Goal: Find specific page/section: Find specific page/section

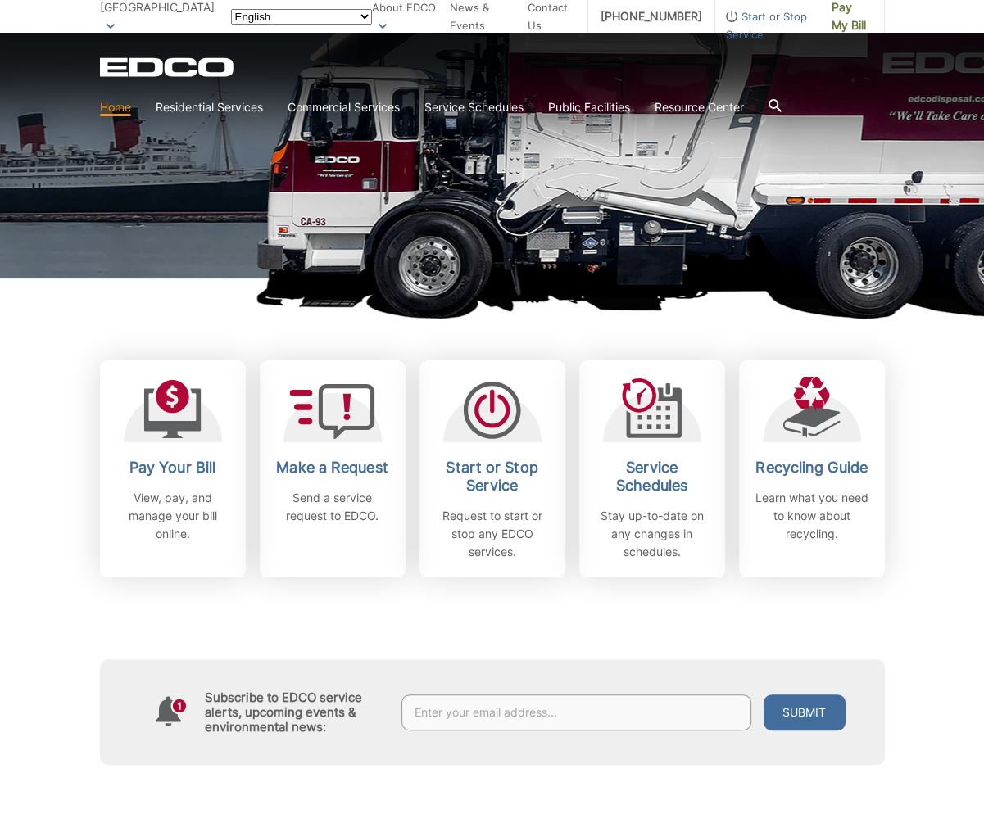
scroll to position [328, 0]
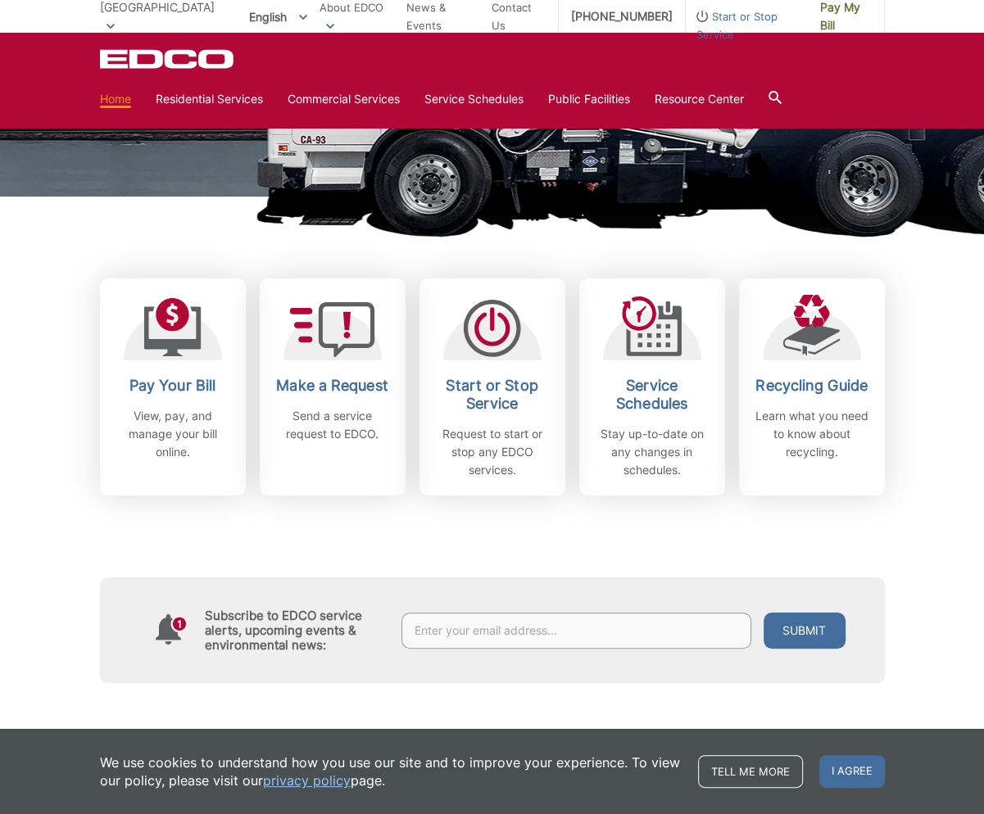
click at [598, 630] on input "text" at bounding box center [576, 631] width 350 height 36
click at [552, 639] on input "4901 east carson st" at bounding box center [576, 631] width 350 height 36
type input "4901 east carson st, long beach, ca 90808"
click at [764, 613] on button "Submit" at bounding box center [805, 631] width 82 height 36
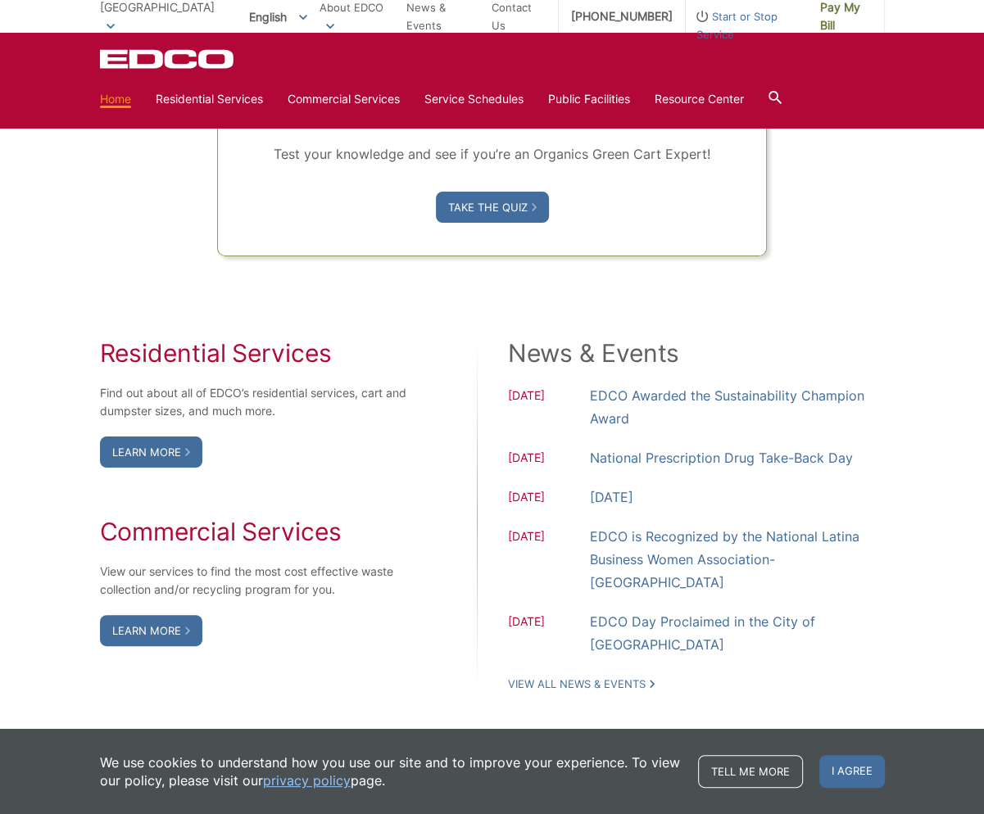
scroll to position [1229, 0]
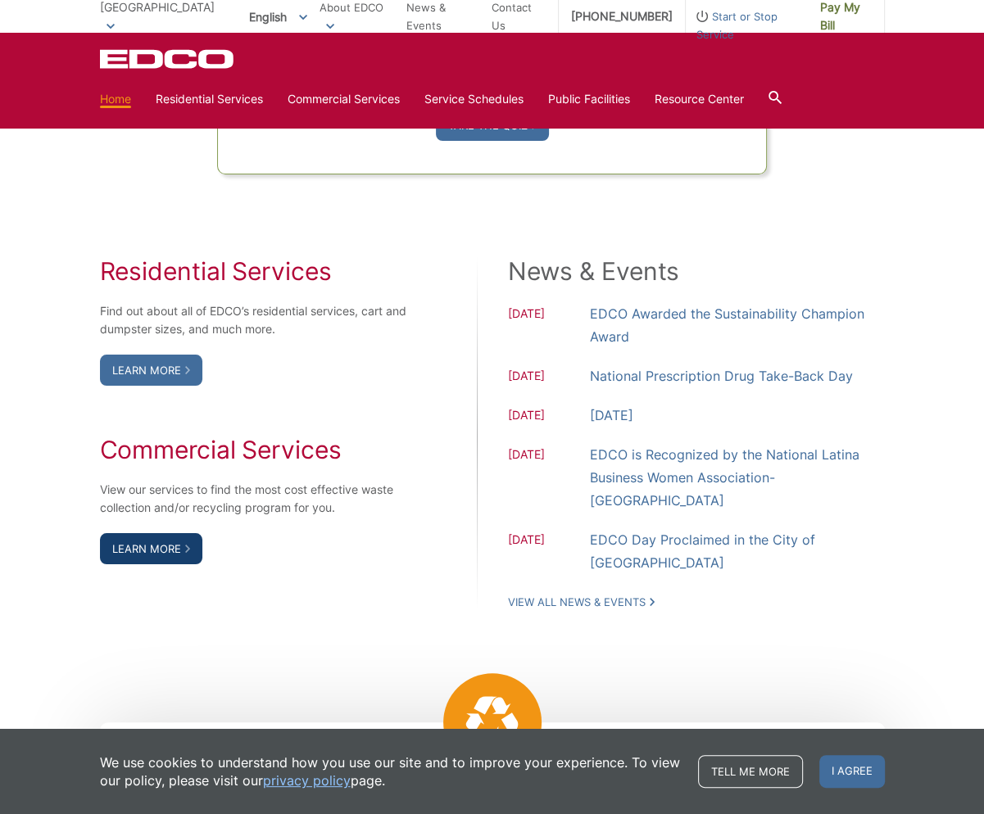
click at [147, 548] on link "Learn More" at bounding box center [151, 548] width 102 height 31
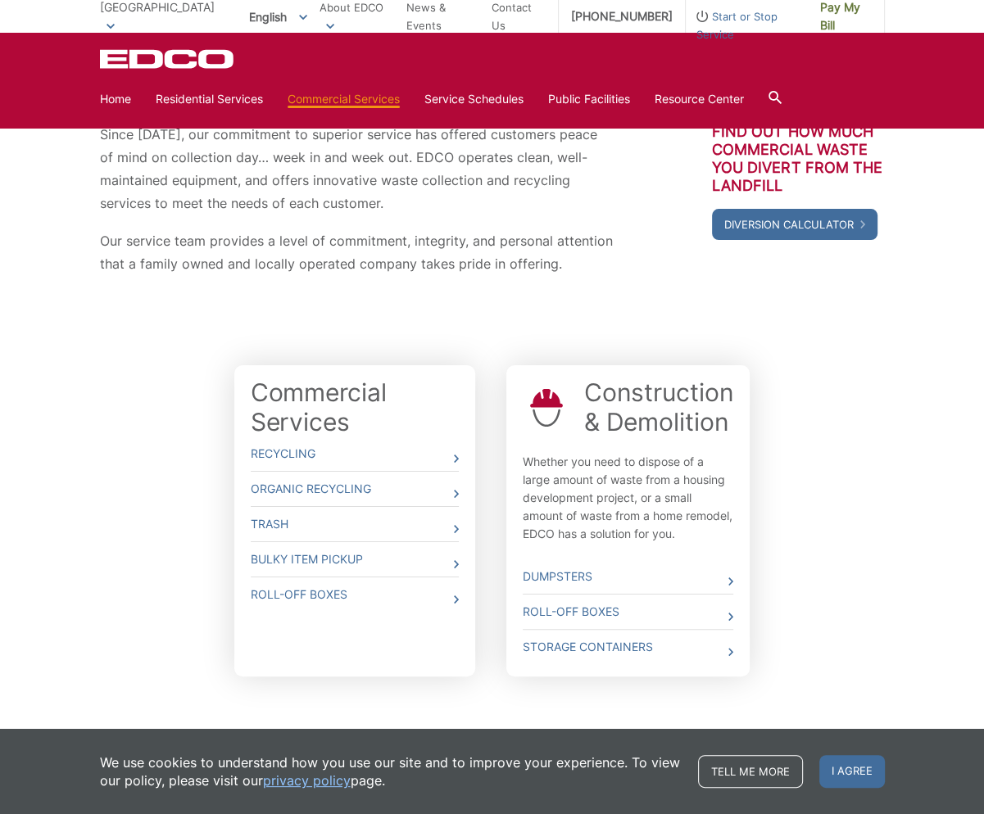
scroll to position [274, 0]
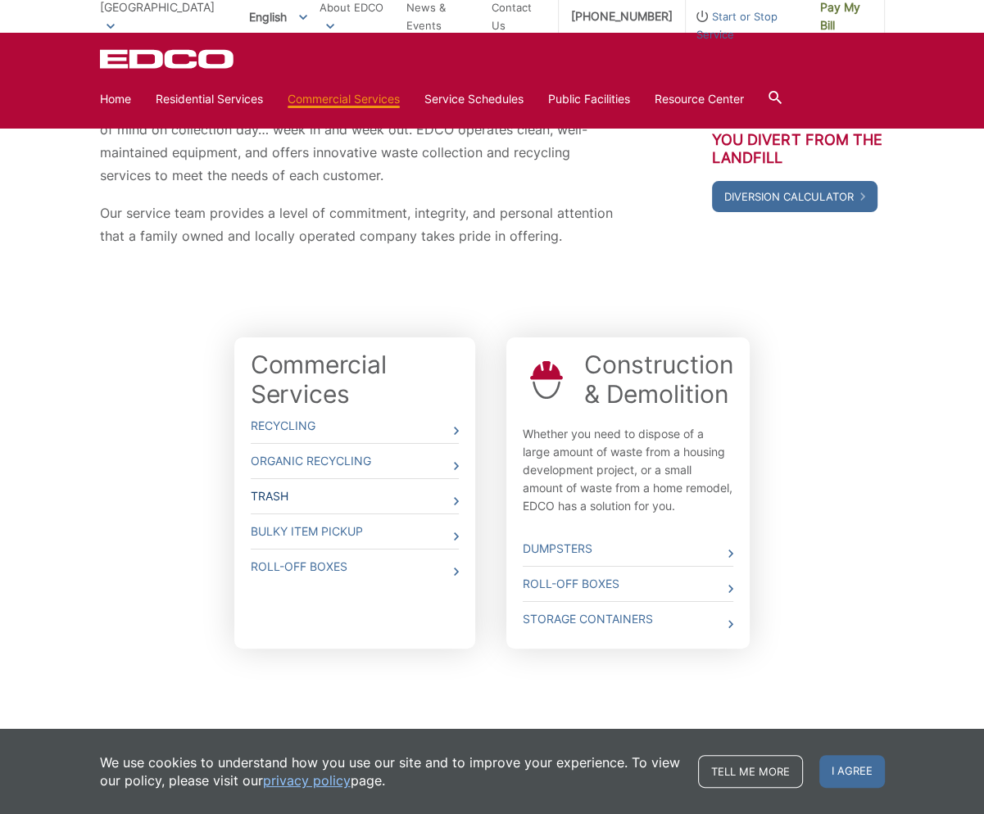
click at [457, 498] on icon at bounding box center [456, 501] width 5 height 8
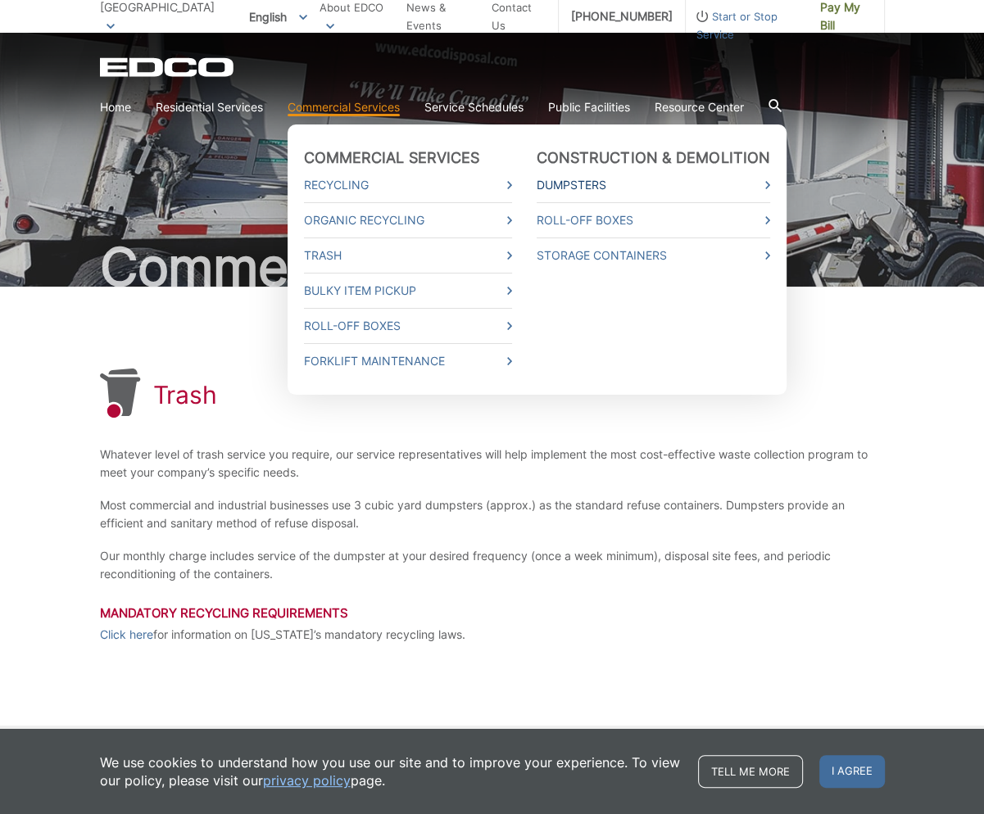
click at [638, 186] on link "Dumpsters" at bounding box center [654, 185] width 234 height 18
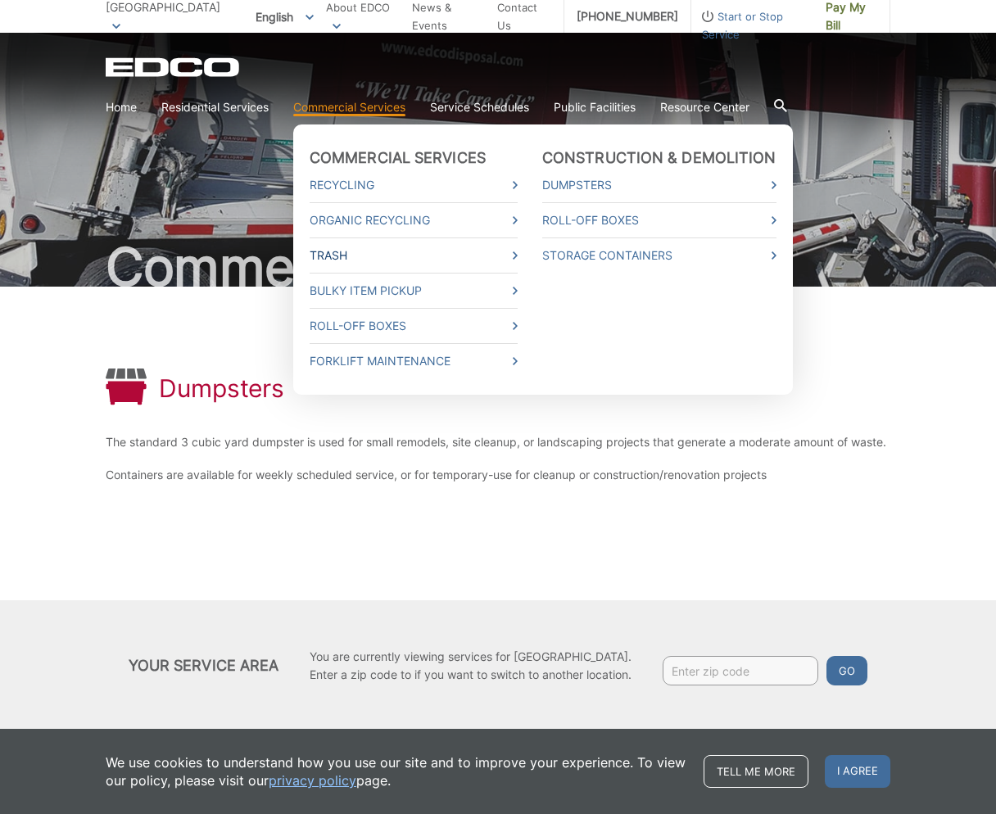
click at [514, 255] on link "Trash" at bounding box center [414, 256] width 208 height 18
